Goal: Information Seeking & Learning: Learn about a topic

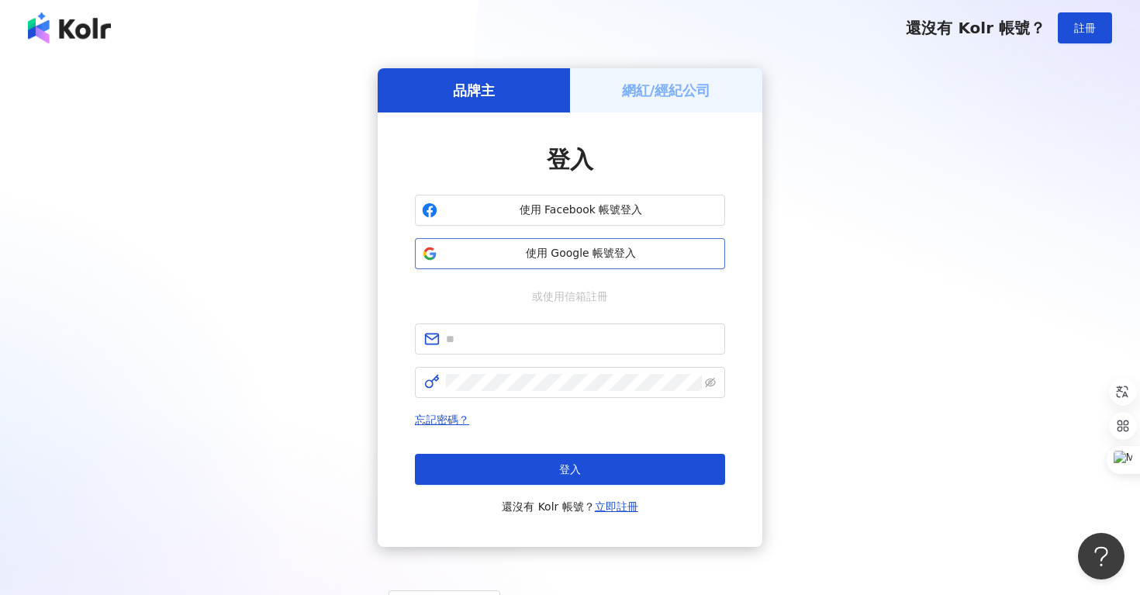
click at [495, 259] on span "使用 Google 帳號登入" at bounding box center [580, 254] width 274 height 16
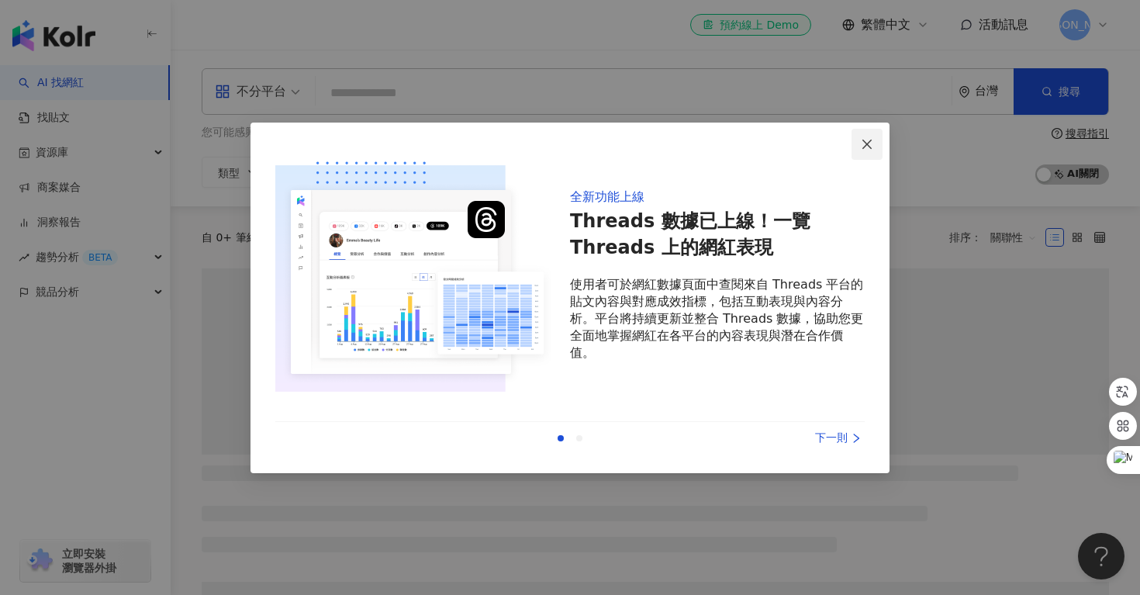
click at [864, 153] on button "Close" at bounding box center [866, 144] width 31 height 31
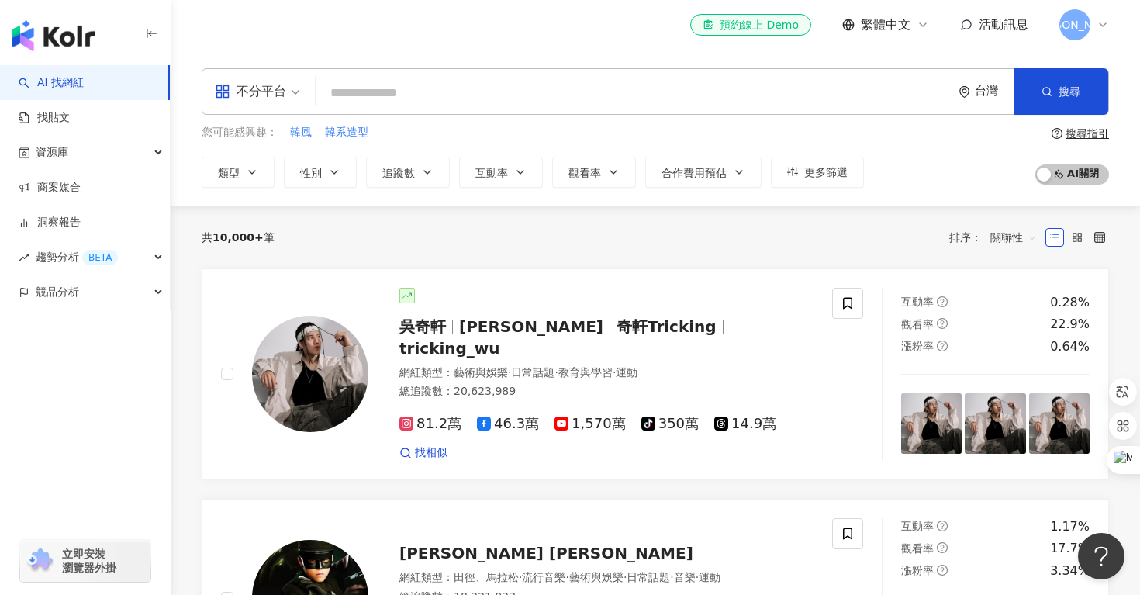
click at [413, 98] on input "search" at bounding box center [633, 92] width 623 height 29
click at [284, 97] on div "不分平台" at bounding box center [250, 91] width 71 height 25
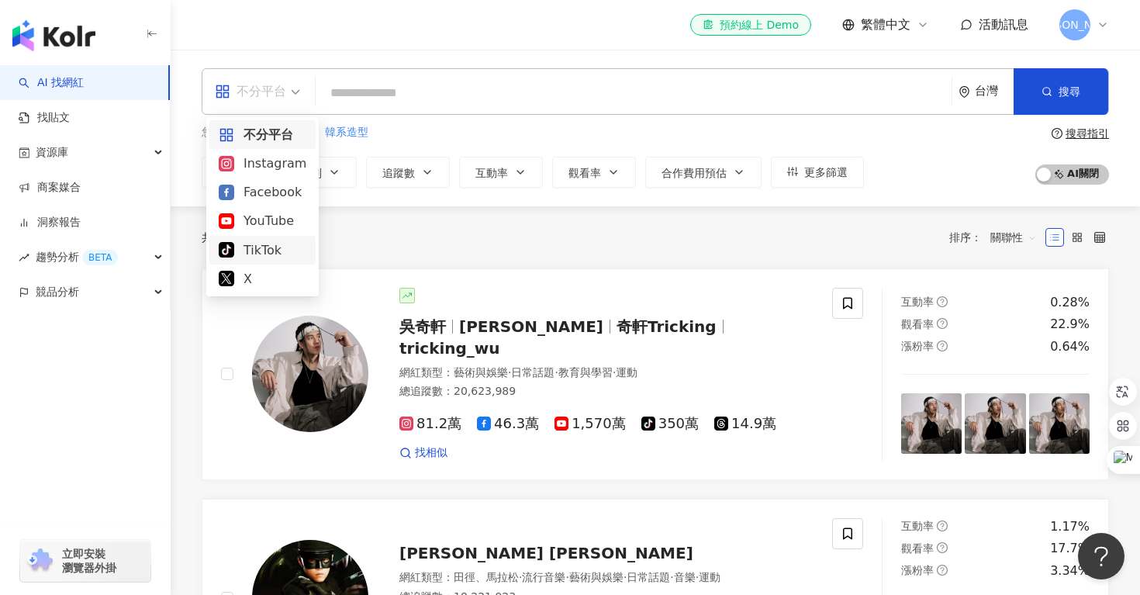
click at [261, 242] on div "TikTok" at bounding box center [263, 249] width 88 height 19
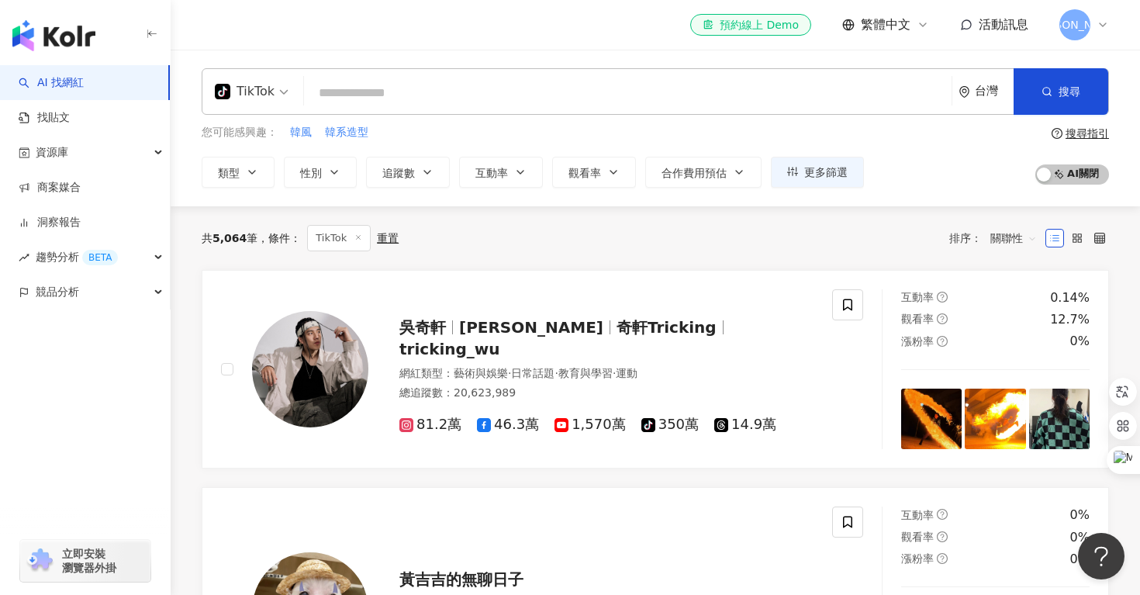
click at [485, 103] on input "search" at bounding box center [627, 92] width 635 height 29
type input "*"
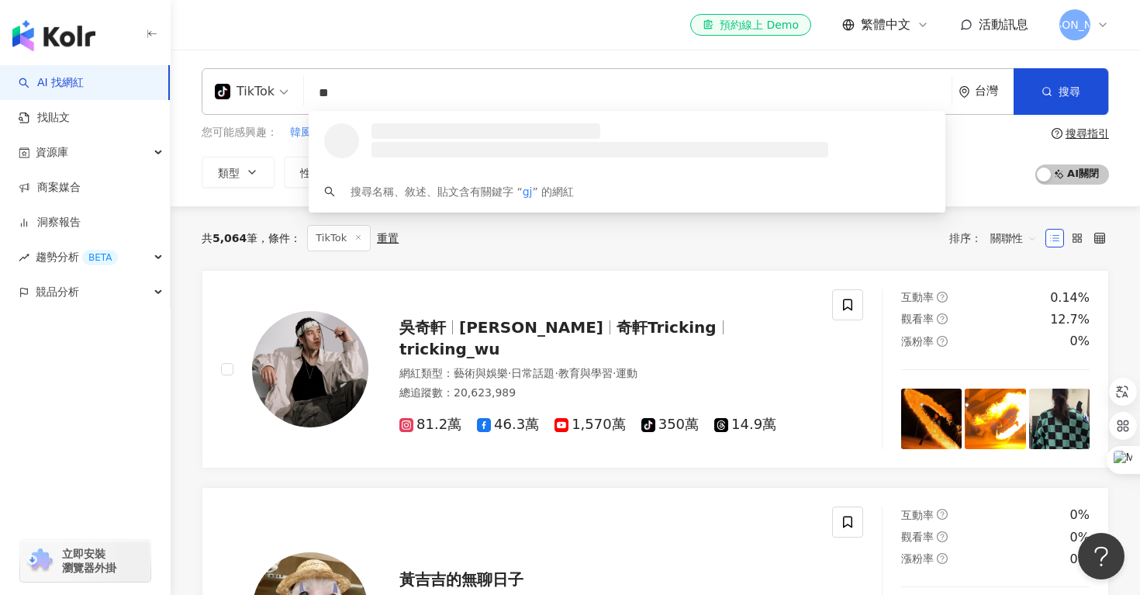
type input "*"
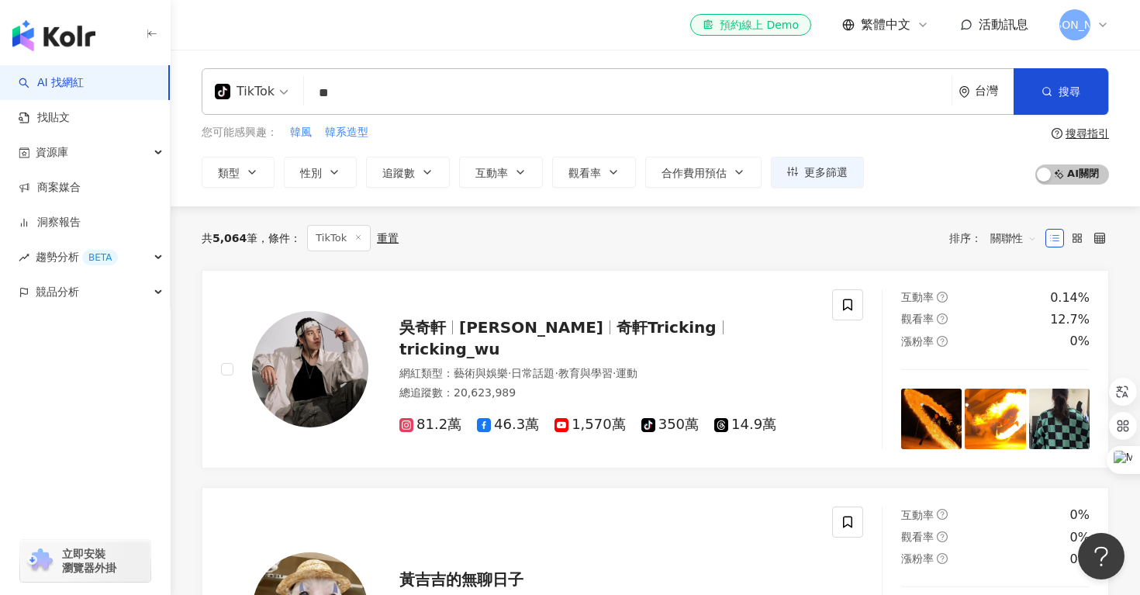
type input "**"
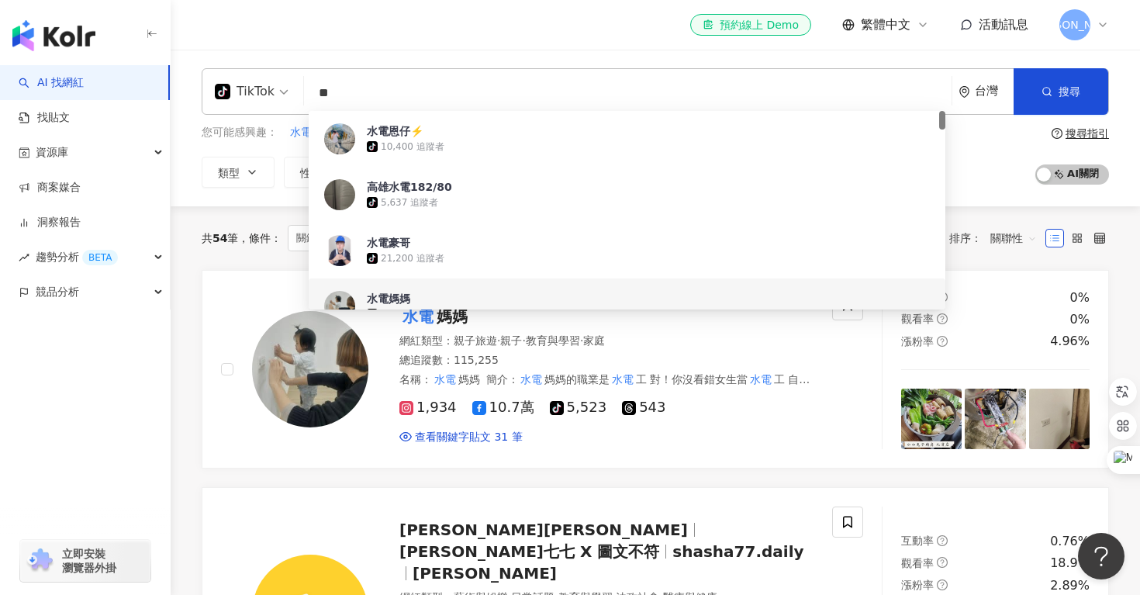
click at [230, 258] on div "共 54 筆 條件 ： 關鍵字：水電 TikTok 重置 排序： 關聯性" at bounding box center [655, 238] width 907 height 64
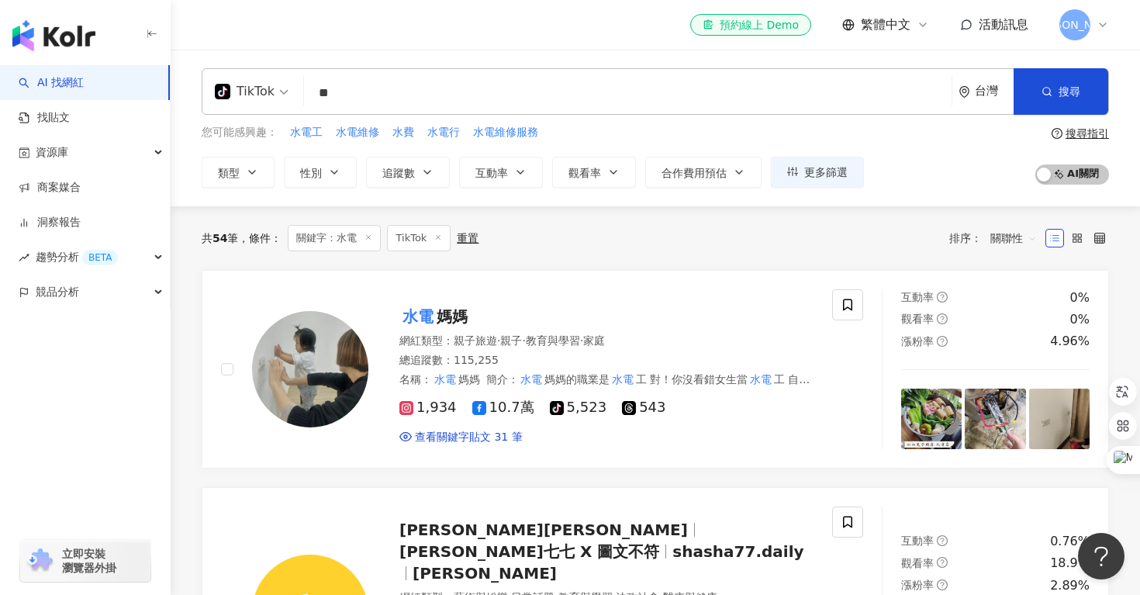
click at [578, 239] on div "共 54 筆 條件 ： 關鍵字：水電 TikTok 重置 排序： 關聯性" at bounding box center [655, 238] width 907 height 26
click at [333, 174] on icon "button" at bounding box center [334, 172] width 12 height 12
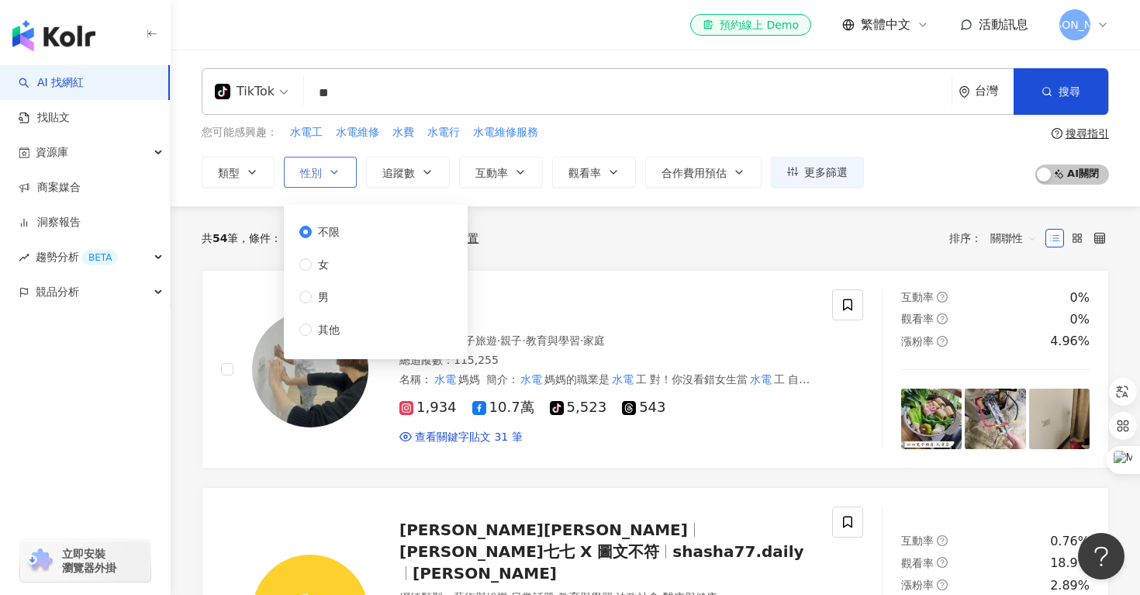
click at [333, 174] on icon "button" at bounding box center [334, 172] width 12 height 12
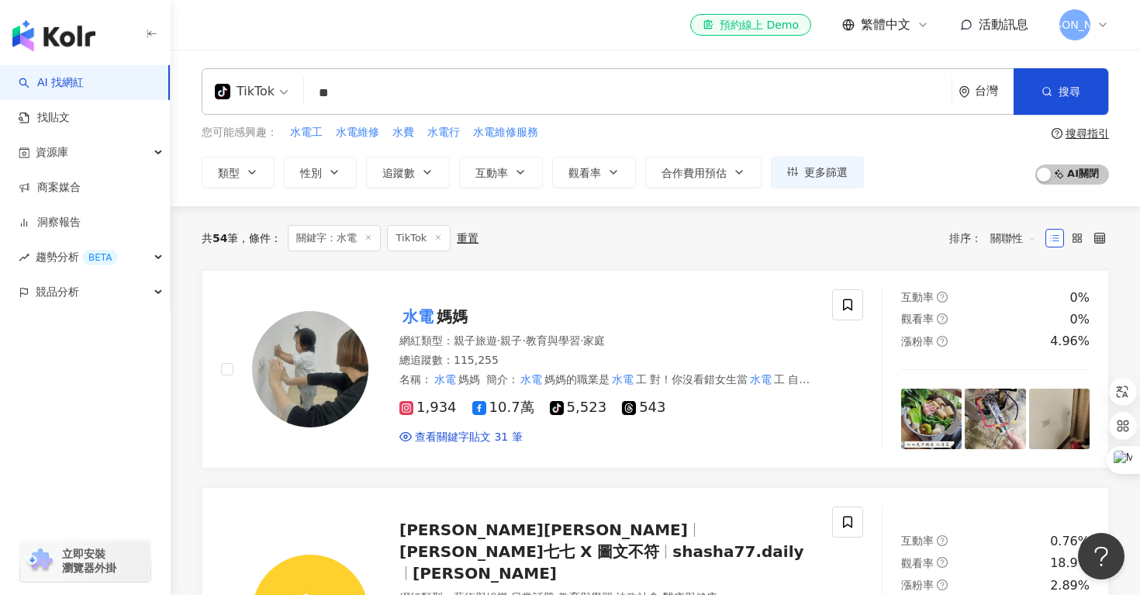
click at [555, 229] on div "共 54 筆 條件 ： 關鍵字：水電 TikTok 重置 排序： 關聯性" at bounding box center [655, 238] width 907 height 26
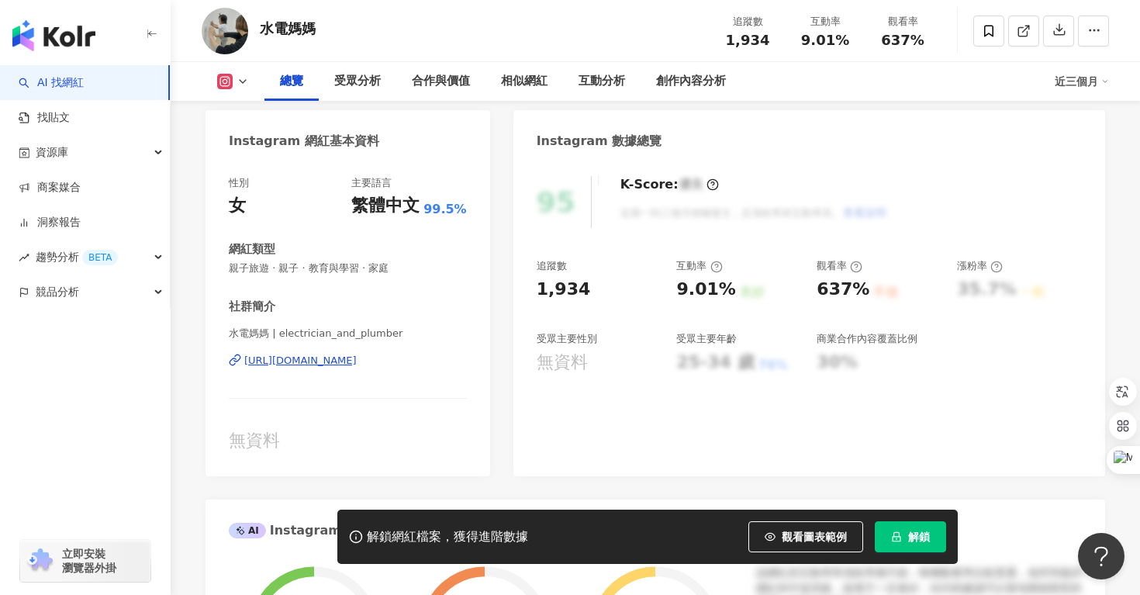
click at [638, 288] on div "1,934" at bounding box center [598, 290] width 125 height 24
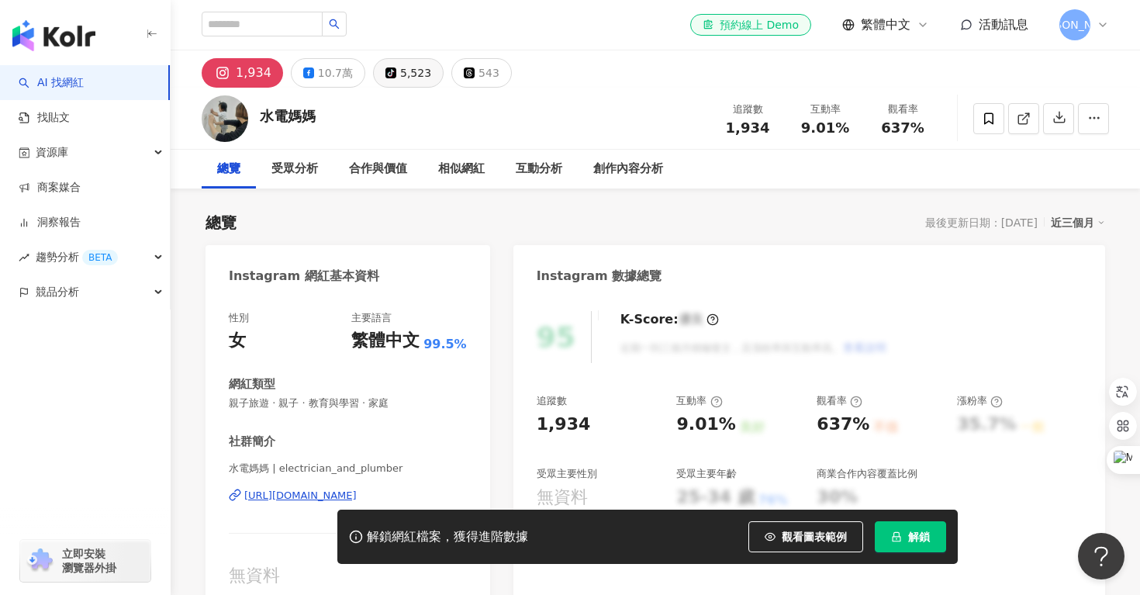
click at [413, 76] on div "5,523" at bounding box center [415, 73] width 31 height 22
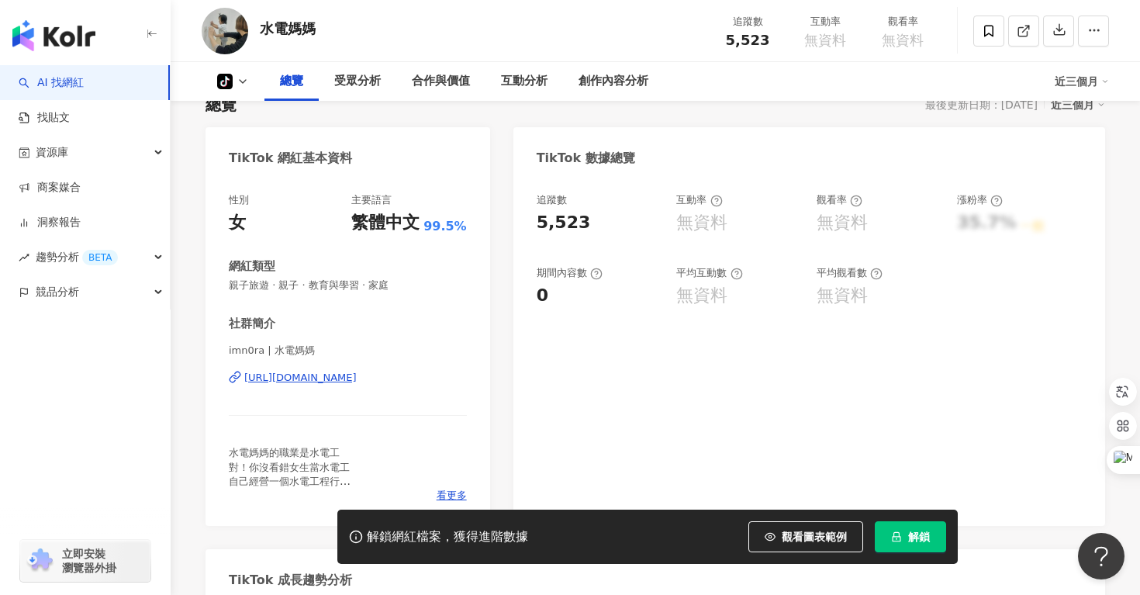
scroll to position [189, 0]
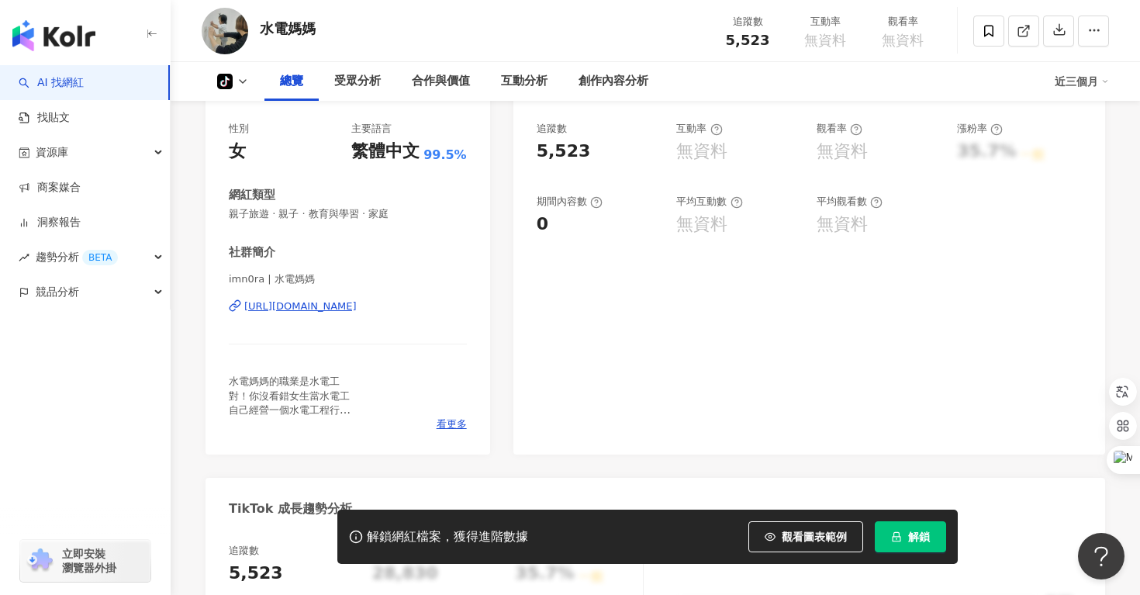
click at [357, 301] on div "[URL][DOMAIN_NAME]" at bounding box center [300, 306] width 112 height 14
